Goal: Find specific page/section: Find specific page/section

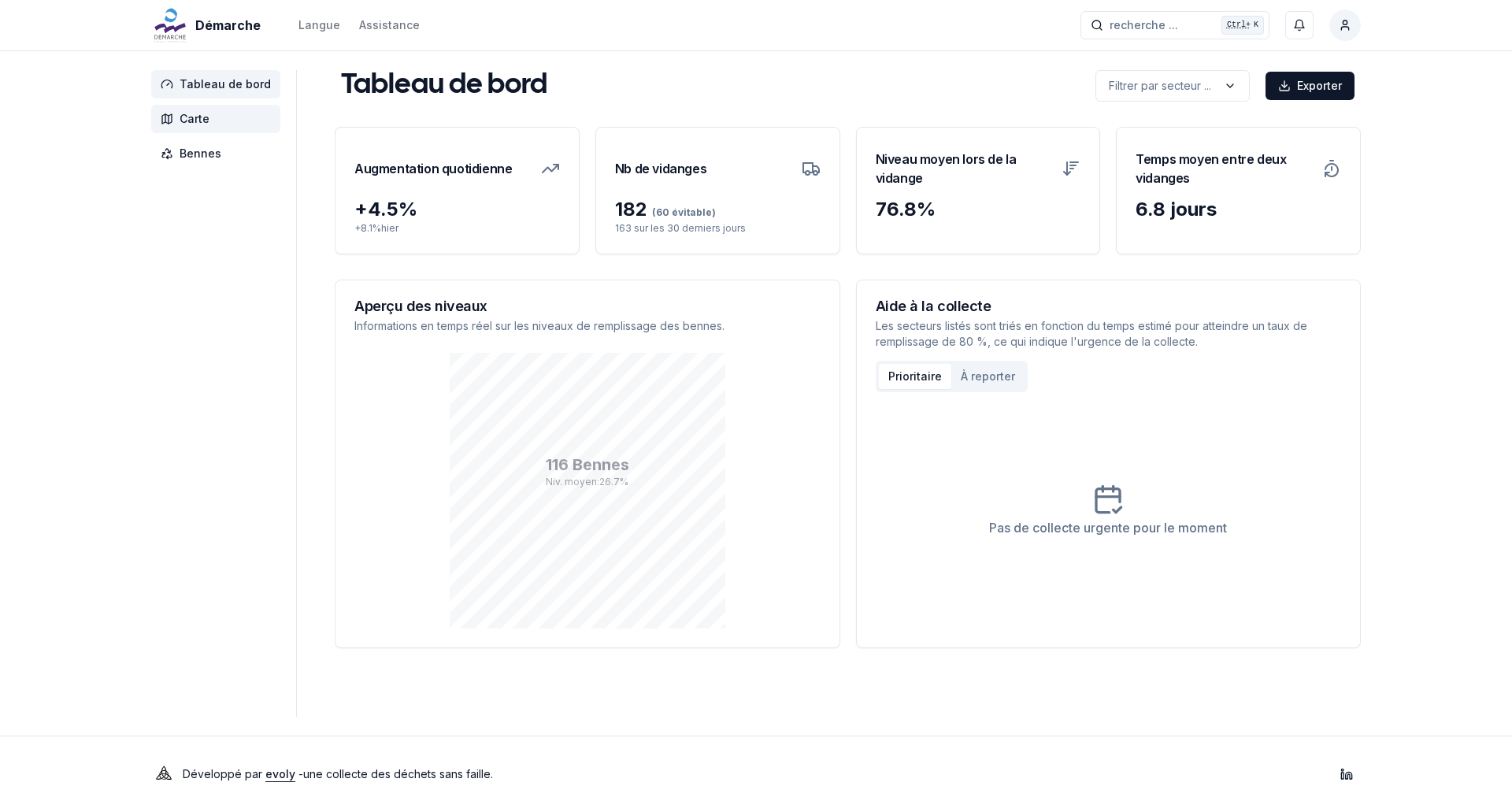
click at [227, 111] on span "Carte" at bounding box center [215, 119] width 129 height 29
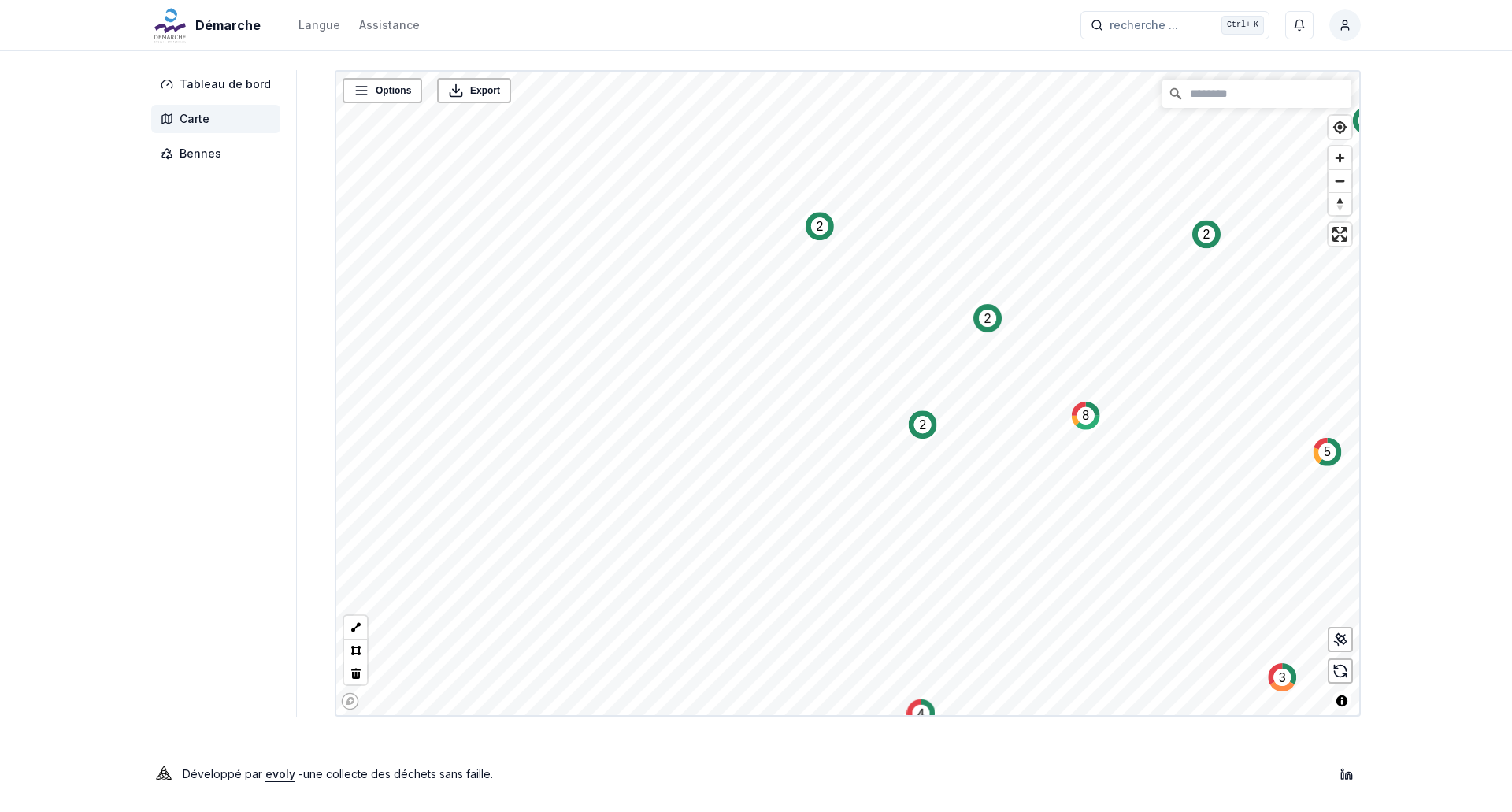
click at [681, 724] on div "Démarche Langue Assistance recherche ... recherche ... Ctrl+ K Styyle_exp1 Tabl…" at bounding box center [756, 406] width 1512 height 812
click at [789, 283] on div "ST Baulmes 1 (6-Les Cluds-Bullet)" at bounding box center [765, 291] width 162 height 35
click at [818, 289] on link "ST Baulmes 1 (6-Les Cluds-Bullet)" at bounding box center [765, 289] width 146 height 11
